Goal: Task Accomplishment & Management: Complete application form

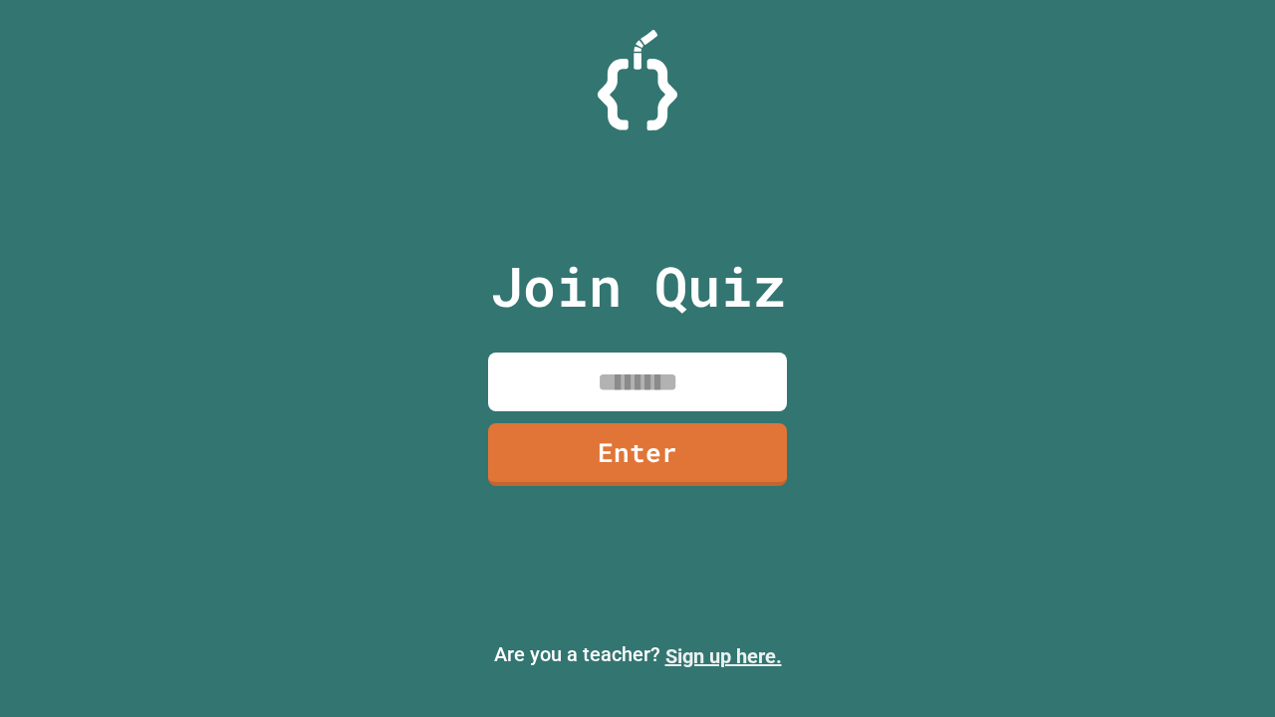
click at [723, 656] on link "Sign up here." at bounding box center [723, 656] width 117 height 24
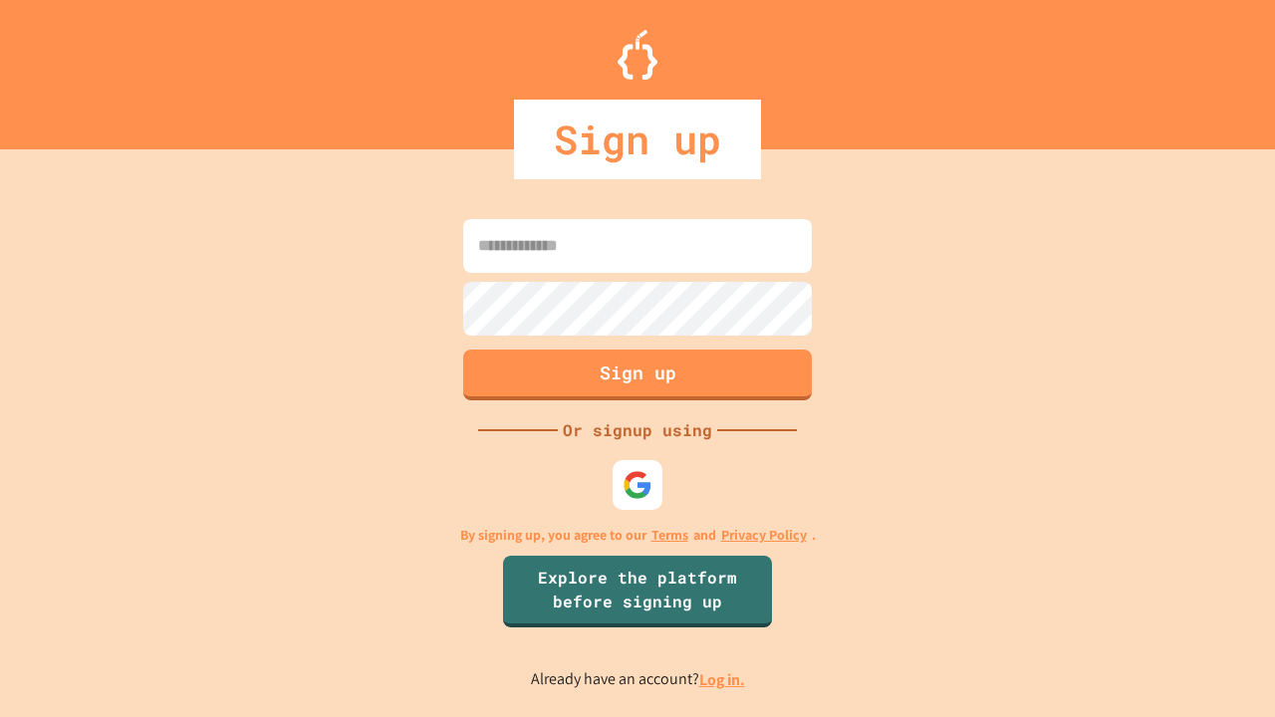
click at [723, 679] on link "Log in." at bounding box center [722, 679] width 46 height 21
